Goal: Information Seeking & Learning: Stay updated

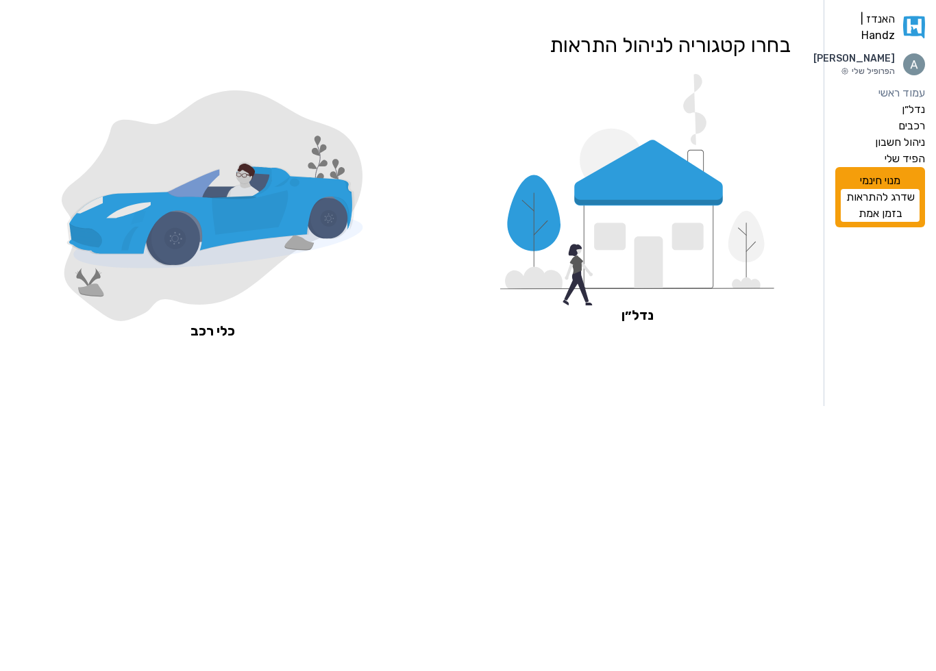
click at [692, 184] on icon at bounding box center [648, 173] width 149 height 66
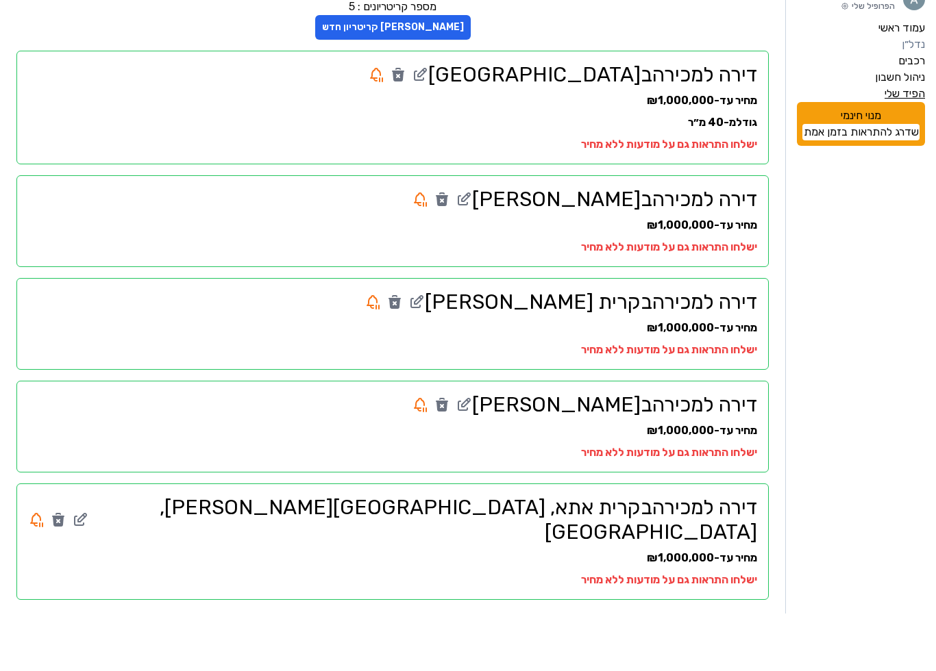
click at [894, 143] on label "הפיד שלי" at bounding box center [904, 151] width 40 height 16
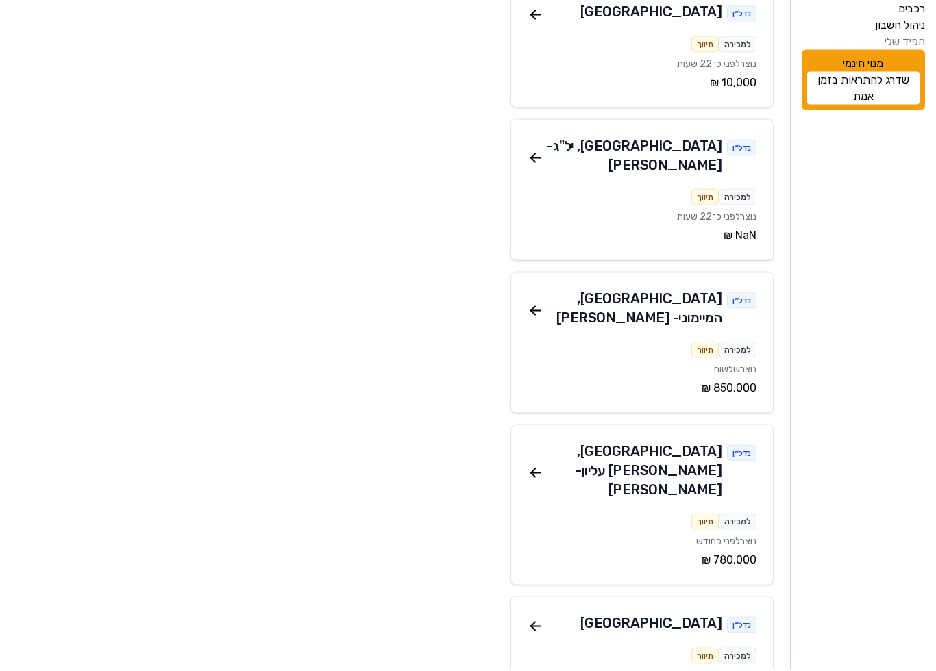
scroll to position [109, 0]
click at [536, 474] on icon at bounding box center [536, 474] width 10 height 0
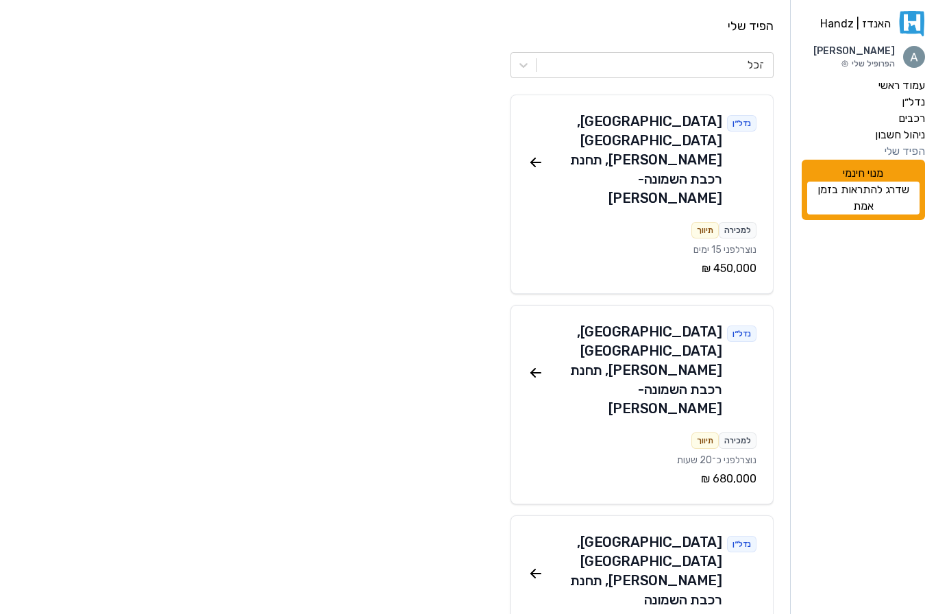
click at [532, 373] on icon at bounding box center [533, 375] width 4 height 4
click at [536, 364] on icon at bounding box center [535, 372] width 16 height 16
click at [537, 364] on icon at bounding box center [535, 372] width 16 height 16
click at [638, 322] on div "[GEOGRAPHIC_DATA] , [GEOGRAPHIC_DATA][PERSON_NAME], תחנת רכבת השמונה - [PERSON_…" at bounding box center [633, 370] width 178 height 96
click at [534, 373] on icon at bounding box center [536, 373] width 10 height 0
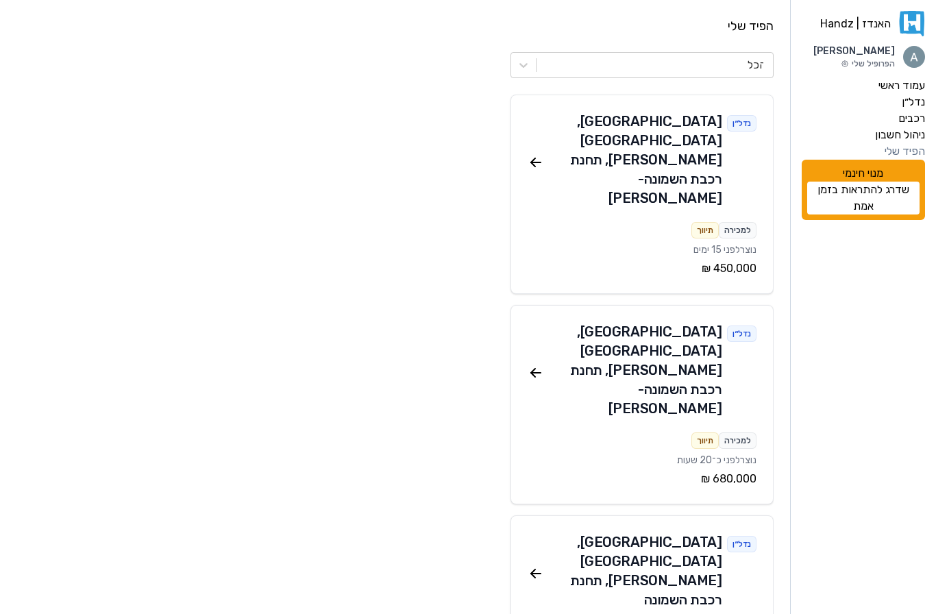
click at [527, 364] on icon at bounding box center [535, 372] width 16 height 16
click at [542, 364] on icon at bounding box center [535, 372] width 16 height 16
click at [627, 322] on div "[GEOGRAPHIC_DATA] , [GEOGRAPHIC_DATA][PERSON_NAME], תחנת רכבת השמונה - [PERSON_…" at bounding box center [633, 370] width 178 height 96
click at [528, 154] on icon at bounding box center [535, 162] width 16 height 16
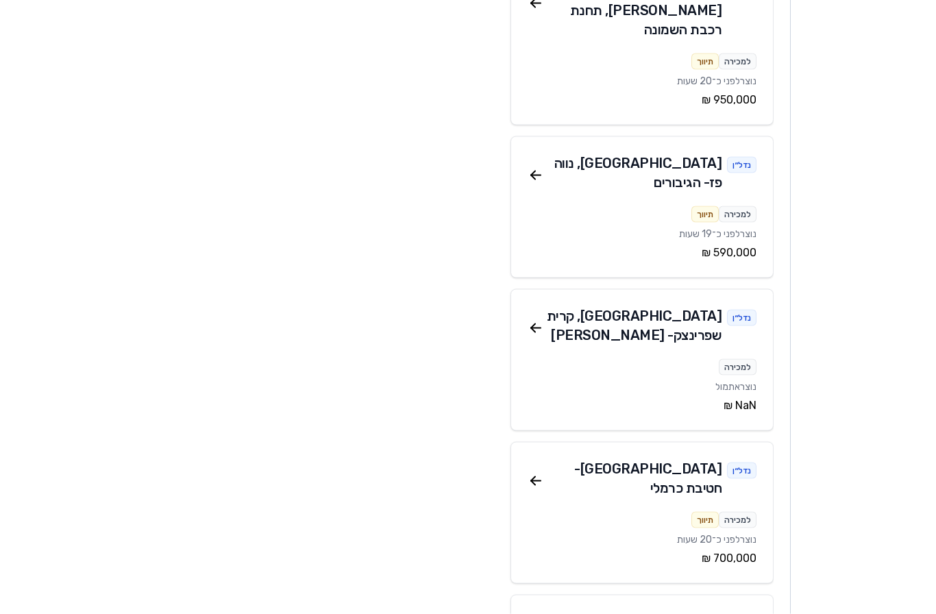
scroll to position [576, 0]
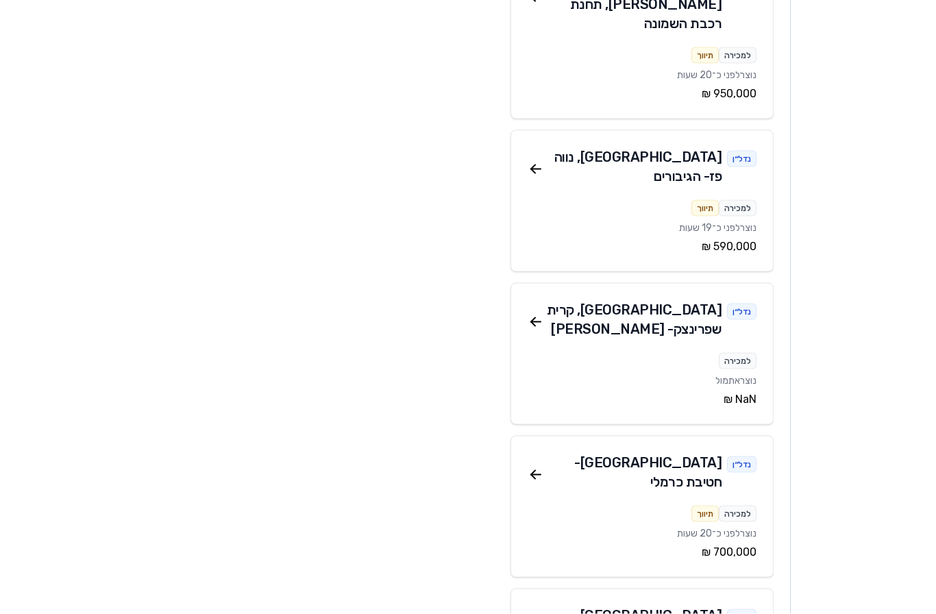
click at [538, 610] on icon at bounding box center [535, 618] width 16 height 16
click at [534, 610] on icon at bounding box center [535, 618] width 16 height 16
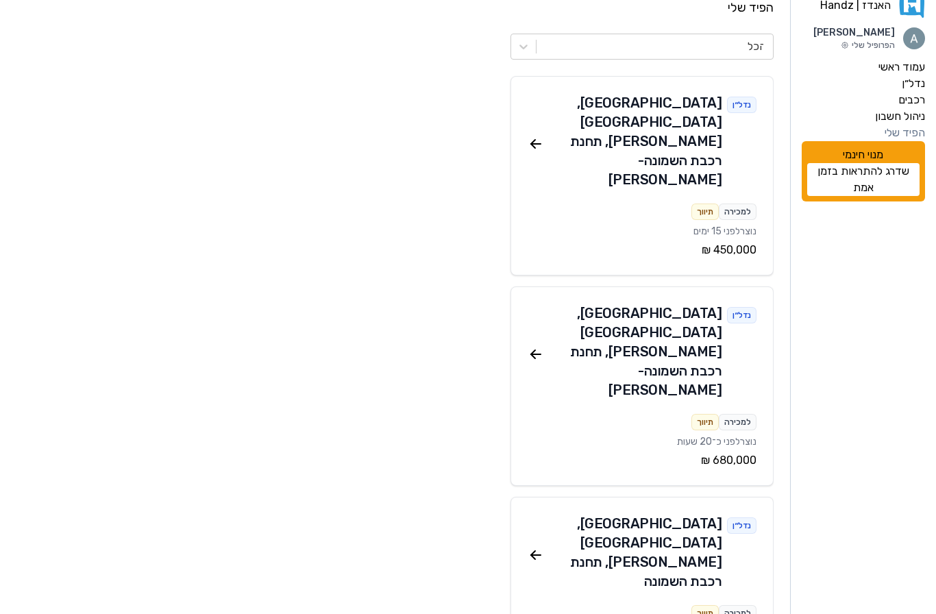
scroll to position [0, 0]
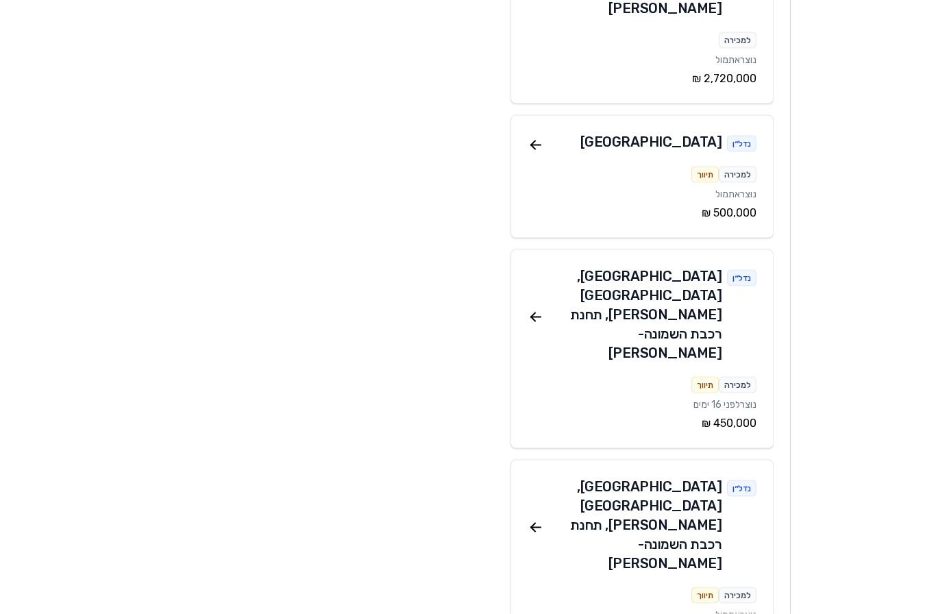
scroll to position [898, 0]
click at [537, 308] on icon at bounding box center [535, 316] width 16 height 16
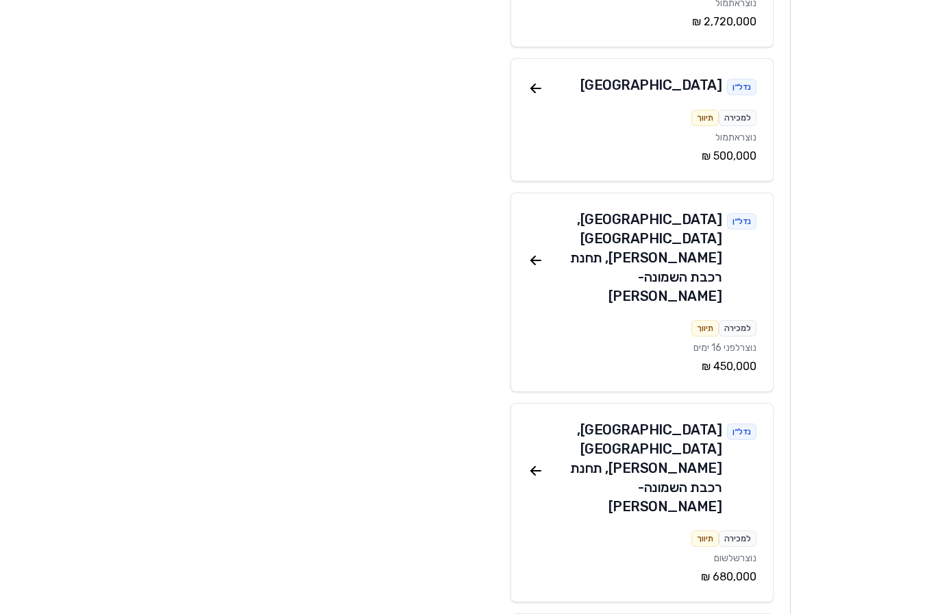
scroll to position [929, 0]
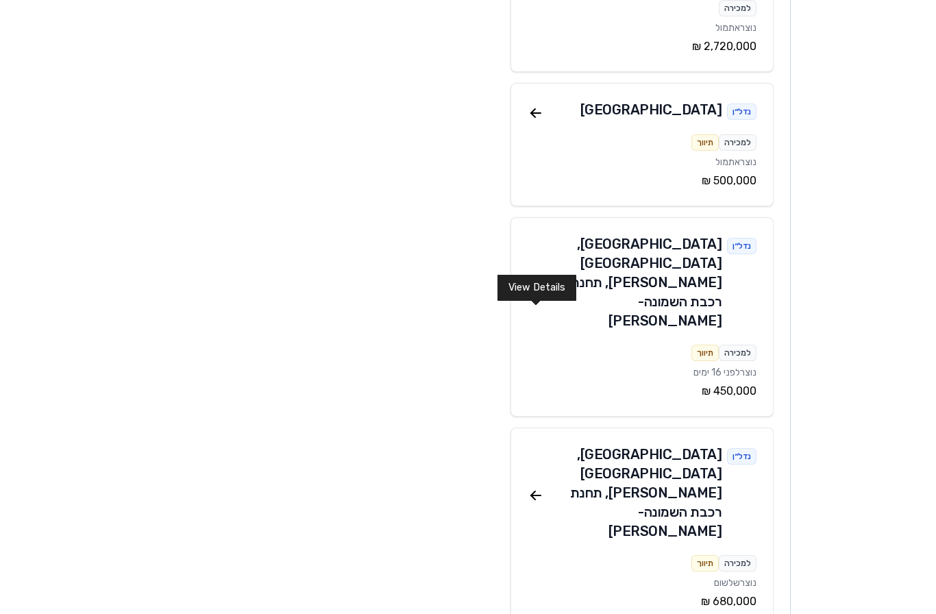
click at [534, 491] on icon at bounding box center [533, 493] width 4 height 4
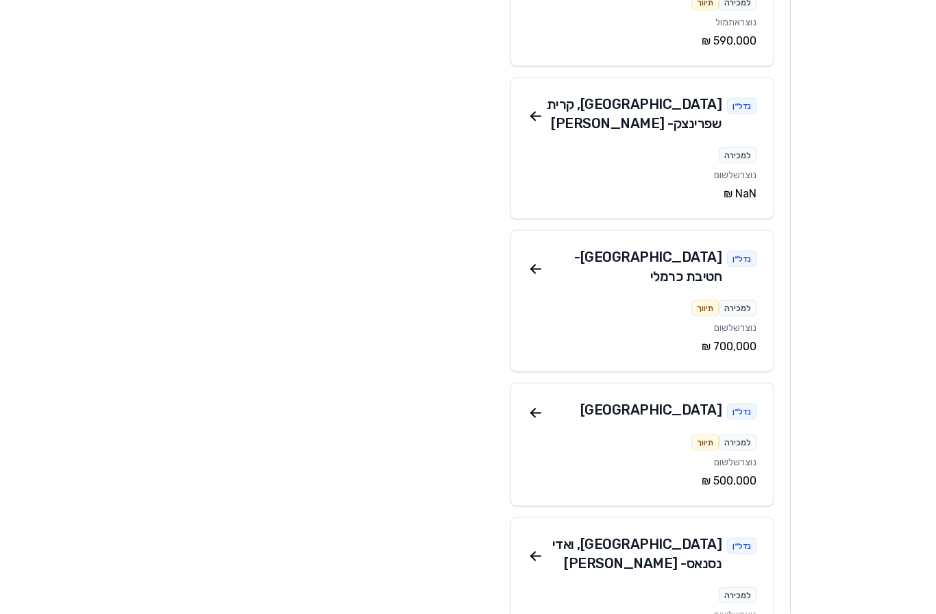
scroll to position [1834, 0]
click at [540, 547] on icon at bounding box center [535, 555] width 16 height 16
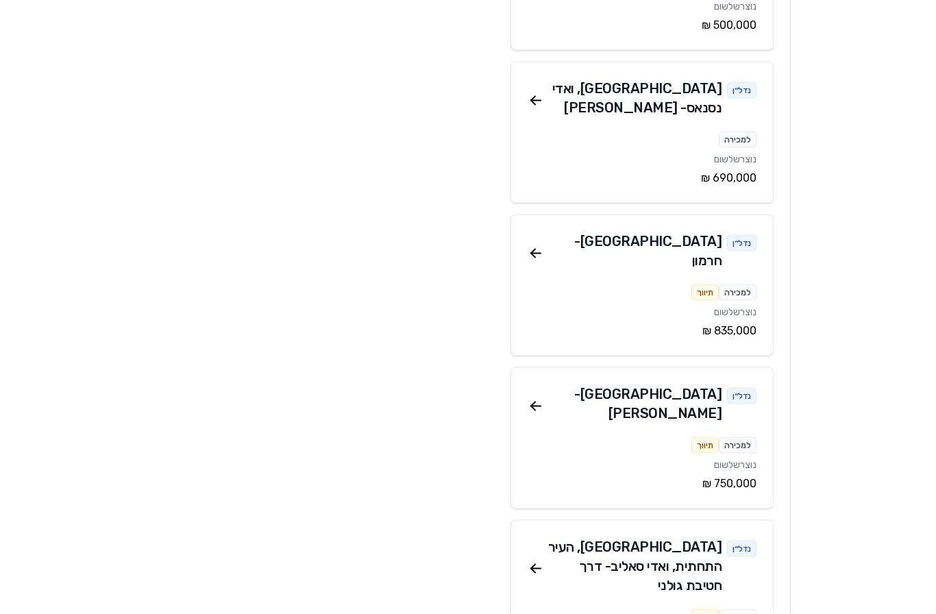
scroll to position [2290, 0]
click at [530, 560] on icon at bounding box center [535, 568] width 16 height 16
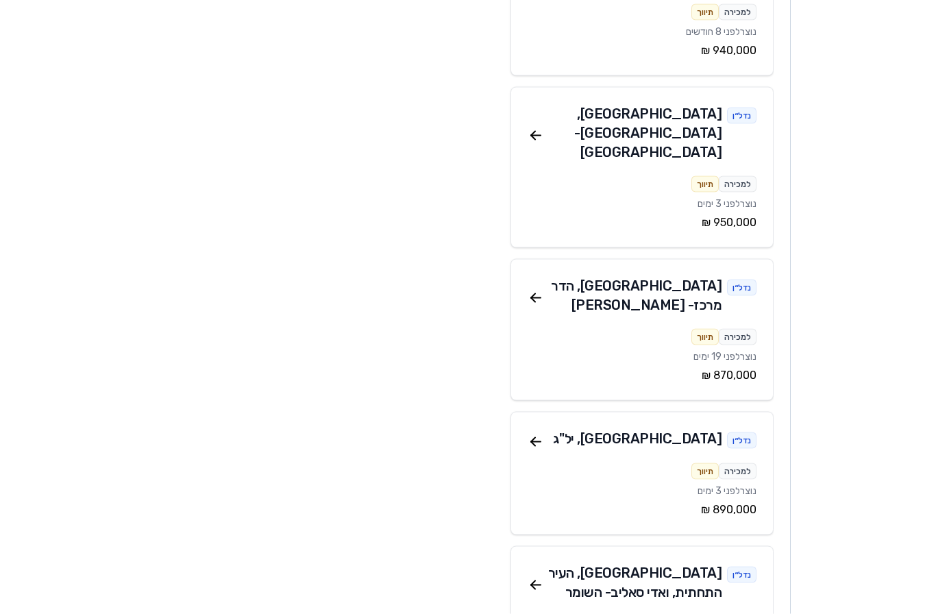
scroll to position [3391, 0]
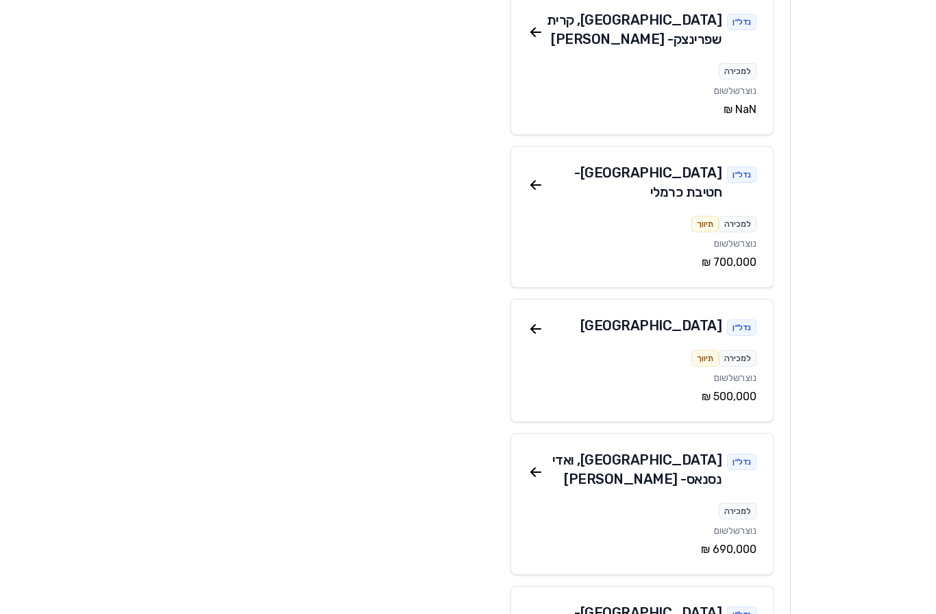
scroll to position [1900, 0]
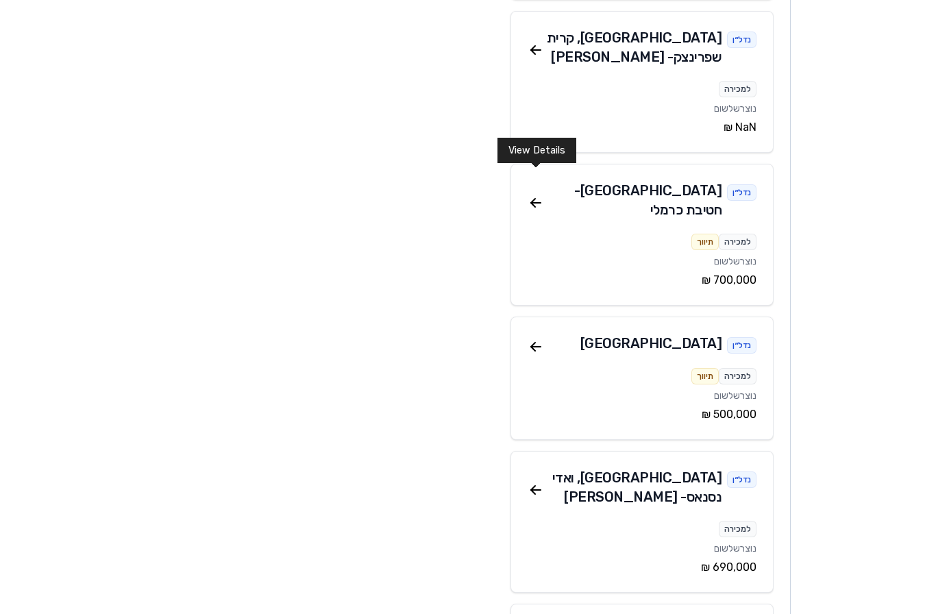
click at [536, 481] on icon at bounding box center [535, 489] width 16 height 16
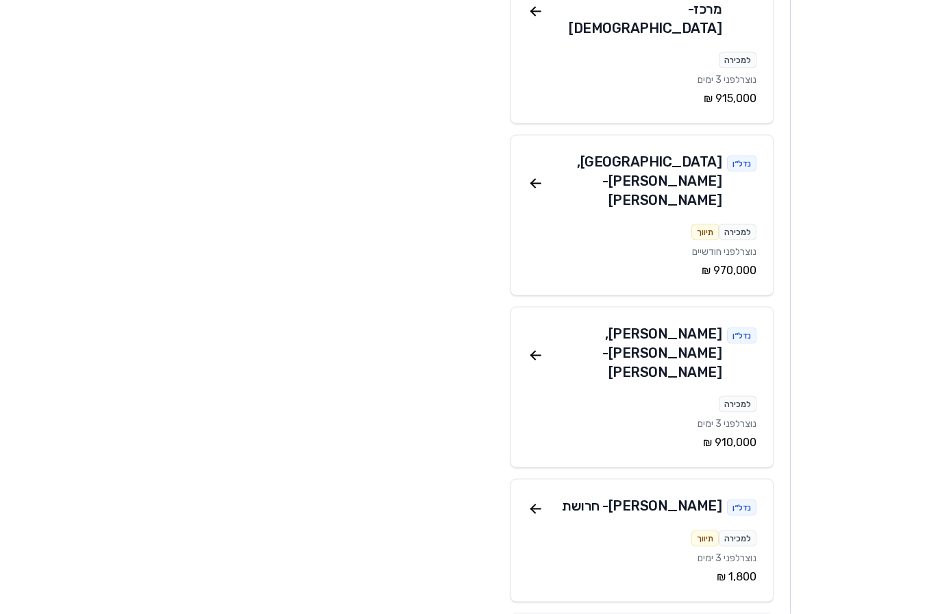
scroll to position [4576, 0]
